Goal: Find specific page/section: Find specific page/section

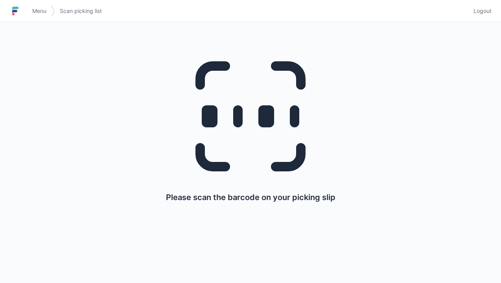
click at [42, 6] on link "Menu" at bounding box center [40, 11] width 24 height 14
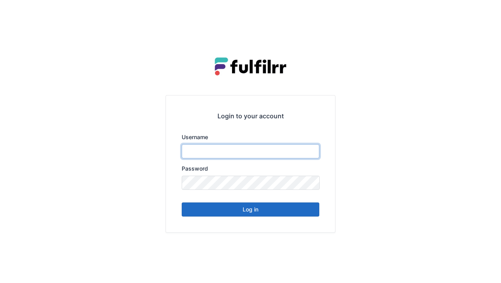
type input "******"
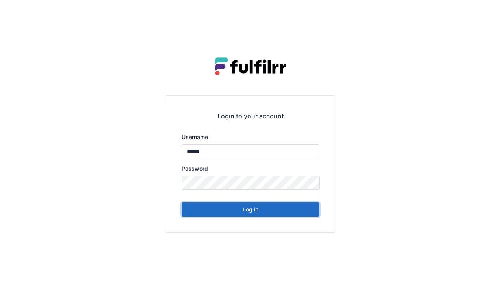
click at [217, 215] on button "Log in" at bounding box center [251, 210] width 138 height 14
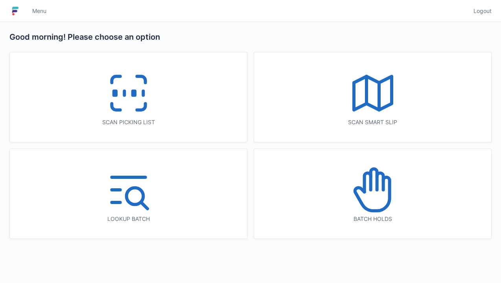
click at [367, 214] on icon at bounding box center [373, 190] width 50 height 50
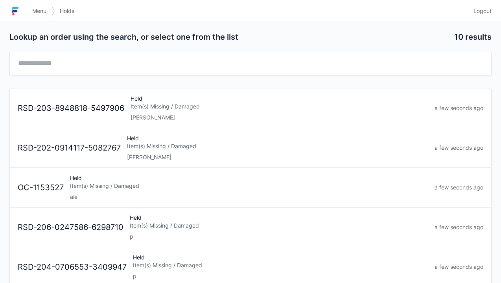
click at [218, 118] on div "[PERSON_NAME]" at bounding box center [280, 118] width 298 height 8
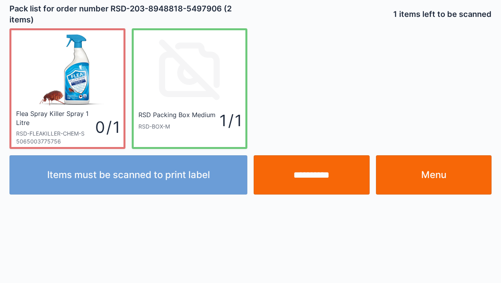
click at [429, 183] on link "Menu" at bounding box center [434, 174] width 116 height 39
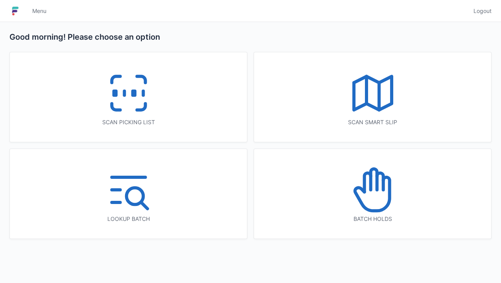
click at [373, 221] on div "Batch holds" at bounding box center [373, 219] width 206 height 8
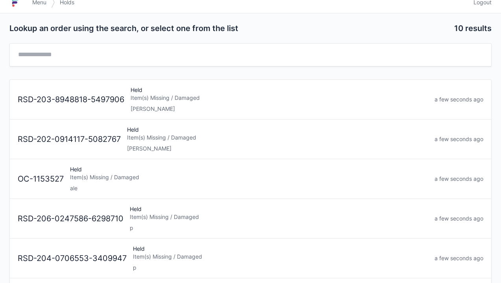
scroll to position [11, 0]
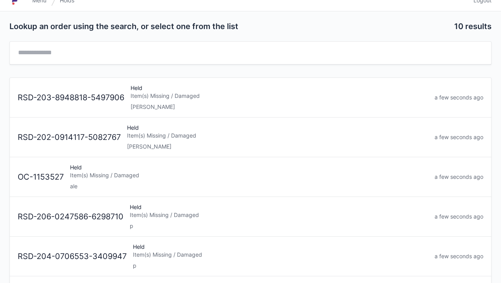
click at [192, 179] on div "Held Item(s) Missing / Damaged ale" at bounding box center [249, 177] width 365 height 27
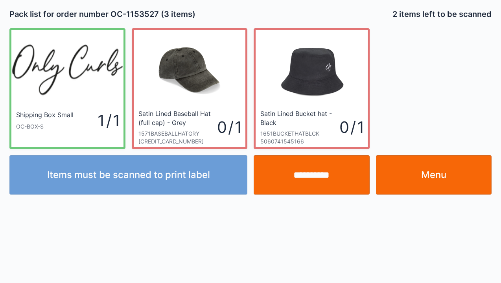
click at [413, 183] on link "Menu" at bounding box center [434, 174] width 116 height 39
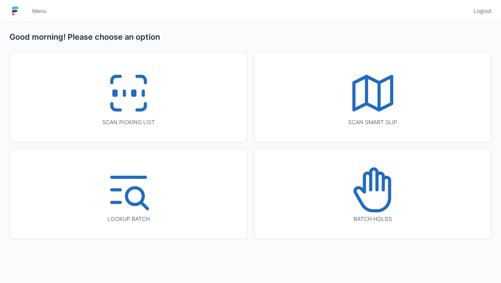
click at [373, 187] on icon at bounding box center [373, 190] width 50 height 50
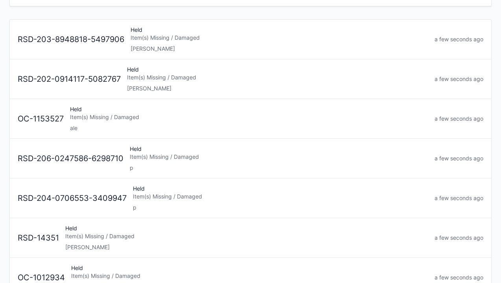
scroll to position [70, 0]
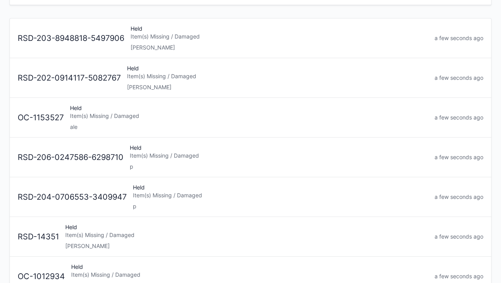
click at [238, 155] on div "Item(s) Missing / Damaged" at bounding box center [279, 156] width 299 height 8
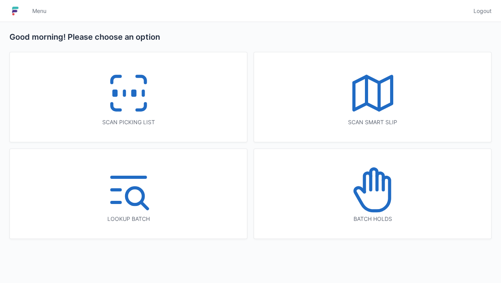
click at [367, 202] on icon at bounding box center [373, 190] width 50 height 50
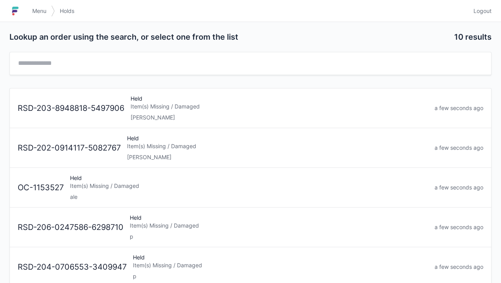
click at [204, 147] on div "Item(s) Missing / Damaged" at bounding box center [277, 146] width 301 height 8
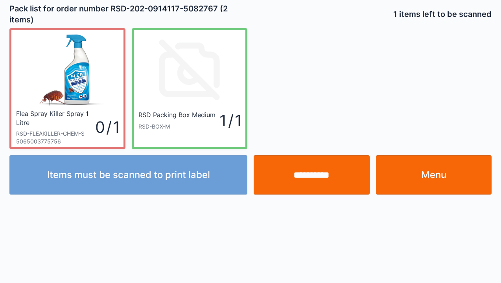
click at [415, 171] on link "Menu" at bounding box center [434, 174] width 116 height 39
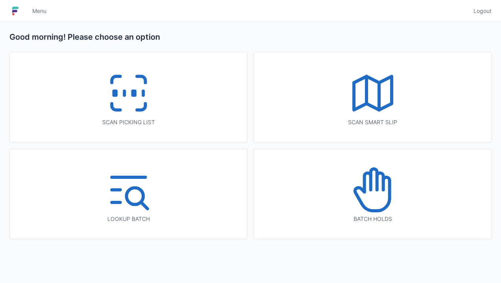
click at [354, 188] on icon at bounding box center [373, 190] width 50 height 50
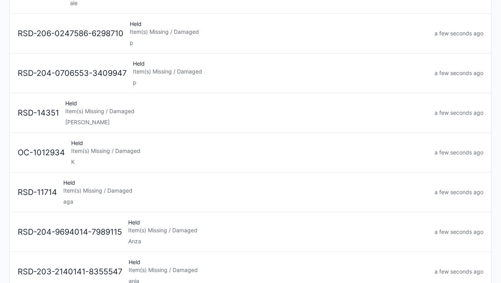
scroll to position [208, 0]
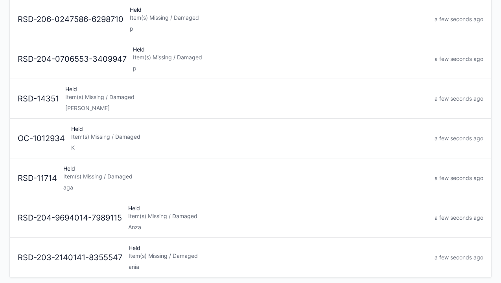
click at [220, 139] on div "Held Item(s) Missing / Damaged K" at bounding box center [250, 138] width 364 height 27
